Goal: Task Accomplishment & Management: Use online tool/utility

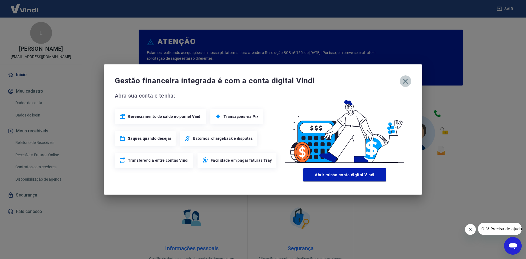
click at [405, 81] on icon "button" at bounding box center [405, 81] width 5 height 5
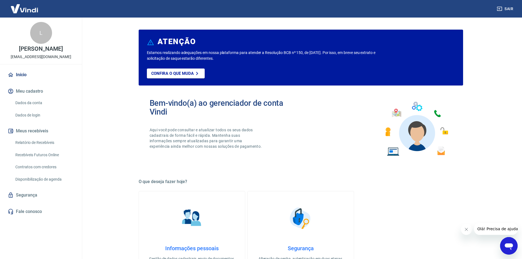
click at [32, 142] on link "Relatório de Recebíveis" at bounding box center [44, 142] width 62 height 11
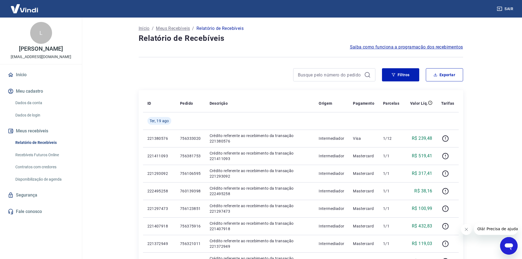
click at [48, 156] on link "Recebíveis Futuros Online" at bounding box center [44, 154] width 62 height 11
